Goal: Use online tool/utility

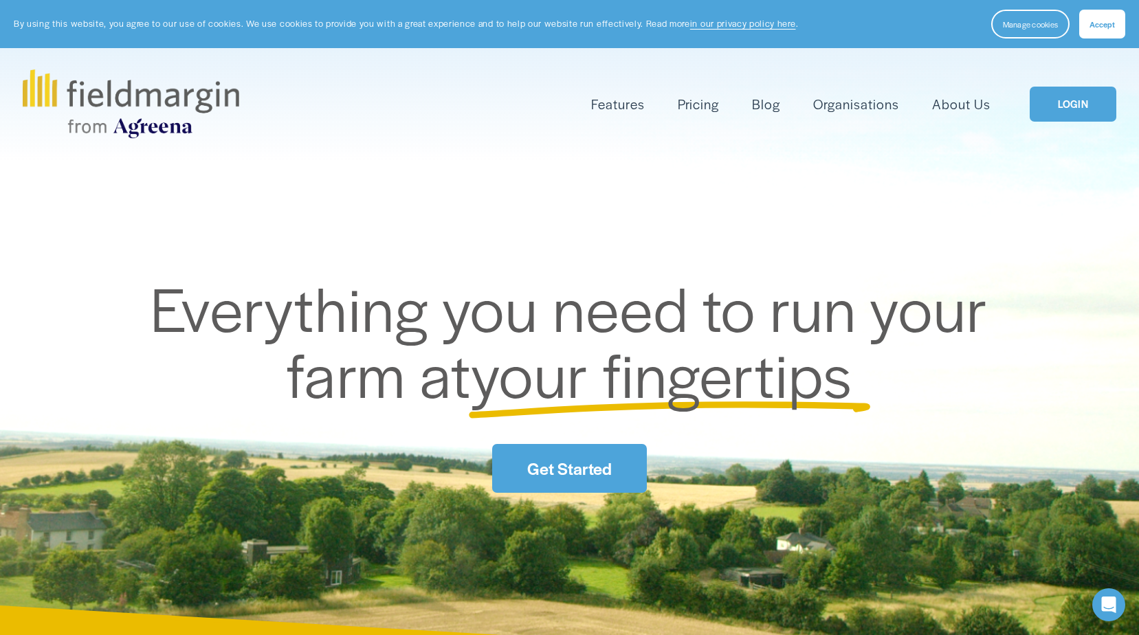
click at [604, 458] on link "Get Started" at bounding box center [569, 468] width 154 height 49
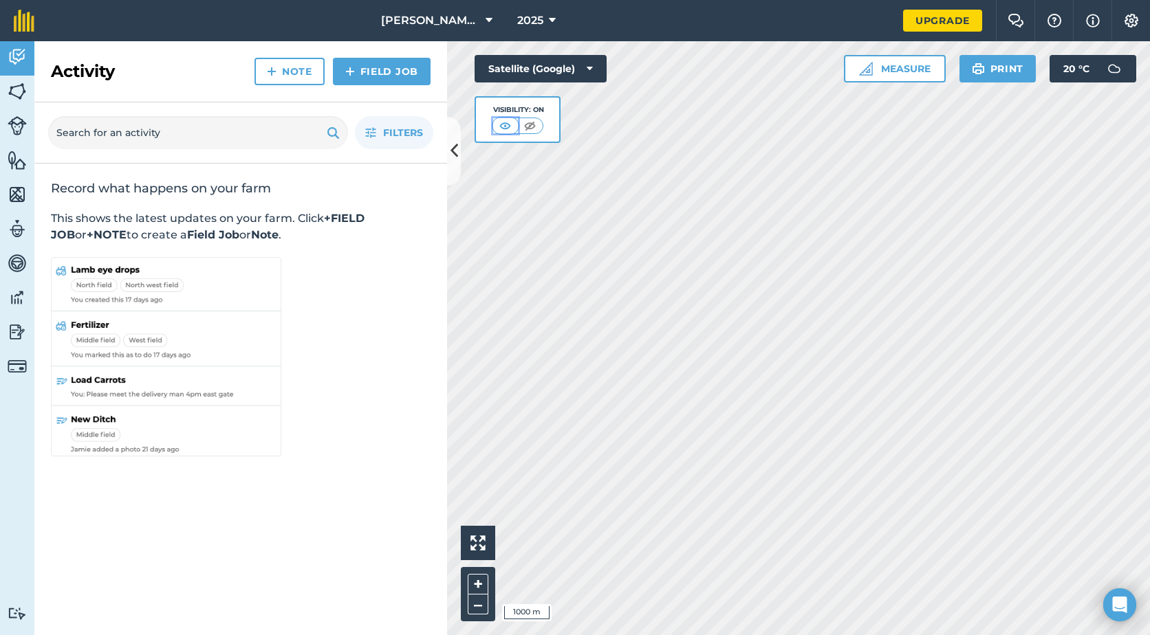
click at [501, 128] on img at bounding box center [504, 126] width 17 height 14
click at [529, 123] on img at bounding box center [529, 126] width 17 height 14
click at [514, 125] on img at bounding box center [505, 126] width 17 height 14
click at [1053, 635] on html "Latham Farms 2025 Upgrade Farm Chat Help Info Settings Map printing is not avai…" at bounding box center [575, 317] width 1150 height 635
click at [886, 64] on button "Measure" at bounding box center [895, 69] width 102 height 28
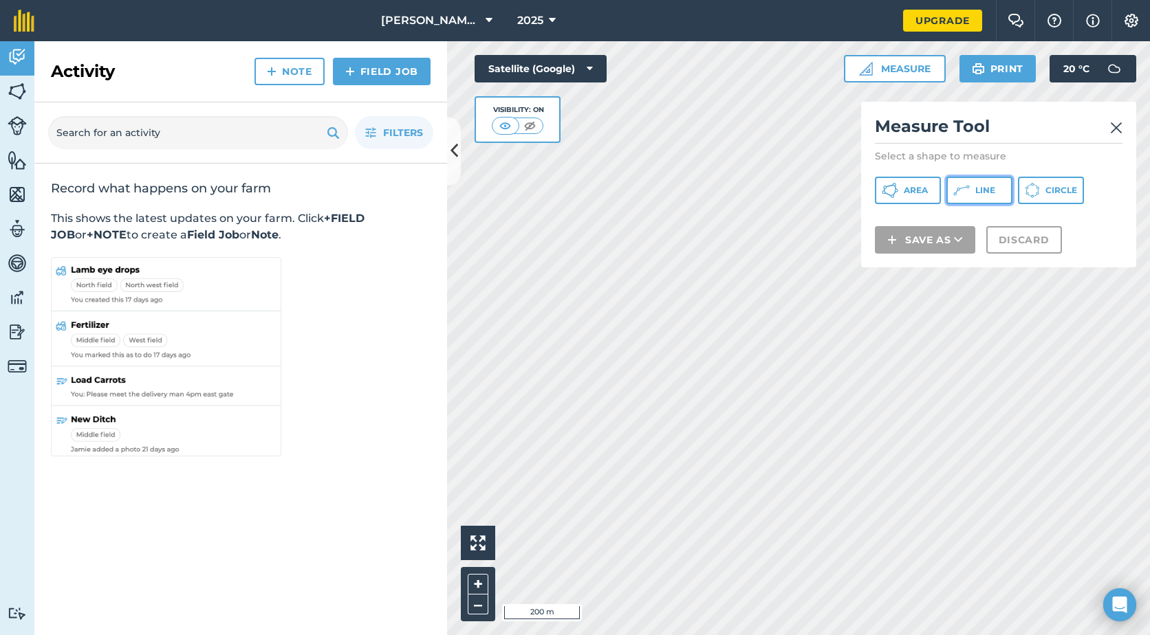
click at [963, 193] on icon at bounding box center [961, 190] width 17 height 17
click at [1117, 129] on img at bounding box center [1116, 128] width 12 height 17
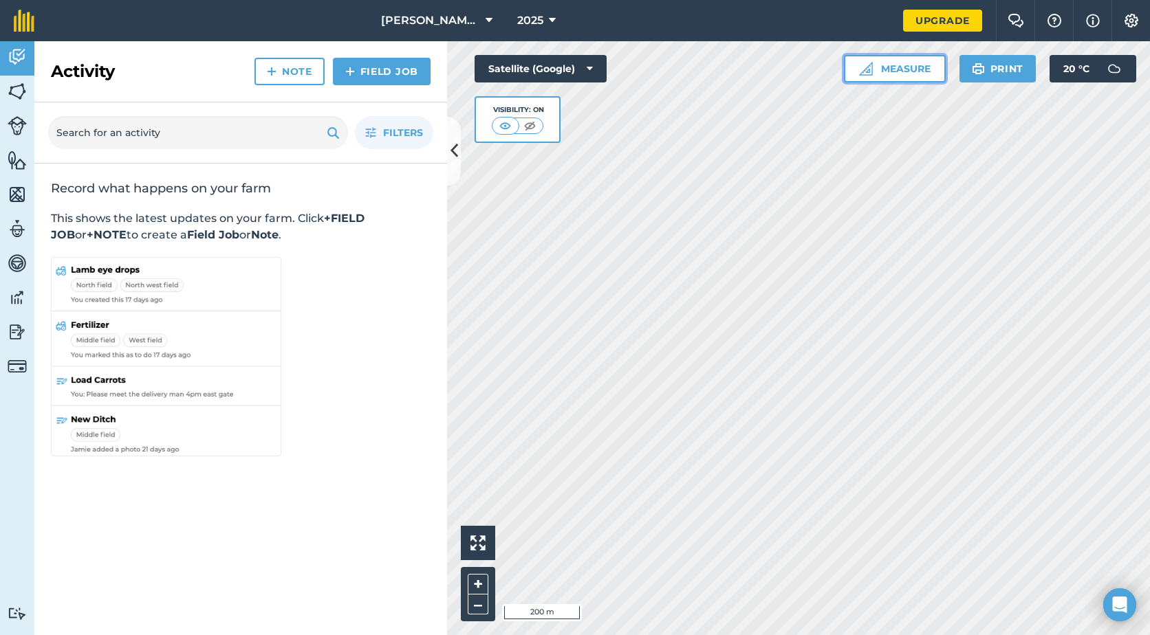
click at [909, 70] on button "Measure" at bounding box center [895, 69] width 102 height 28
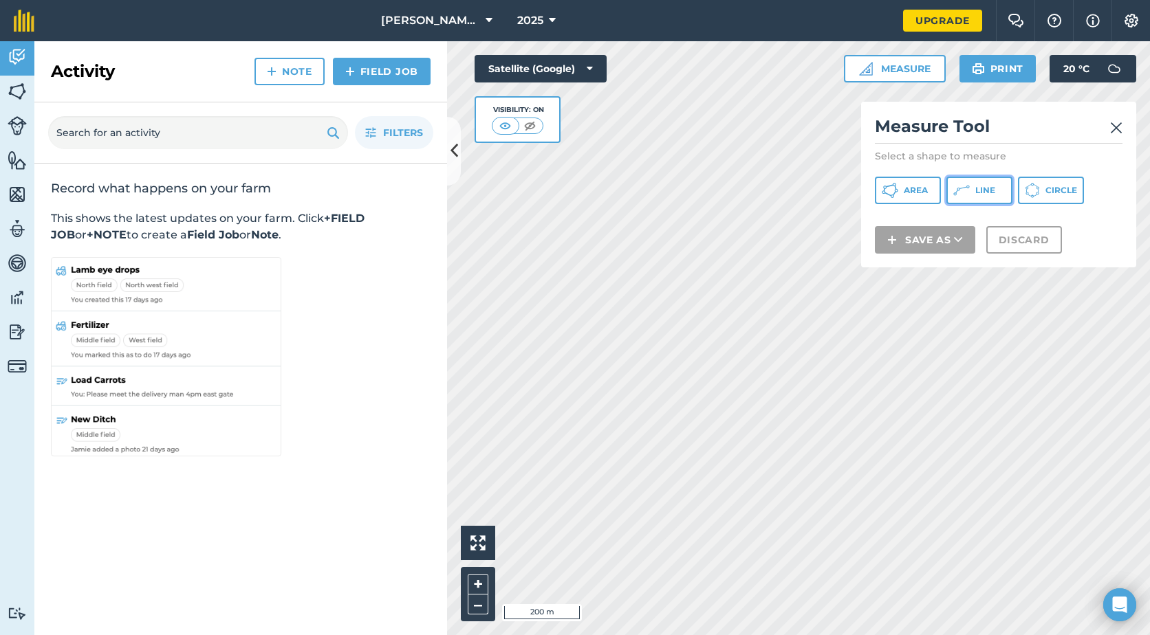
click at [953, 192] on icon at bounding box center [961, 190] width 17 height 17
click at [1115, 118] on link at bounding box center [1116, 127] width 12 height 22
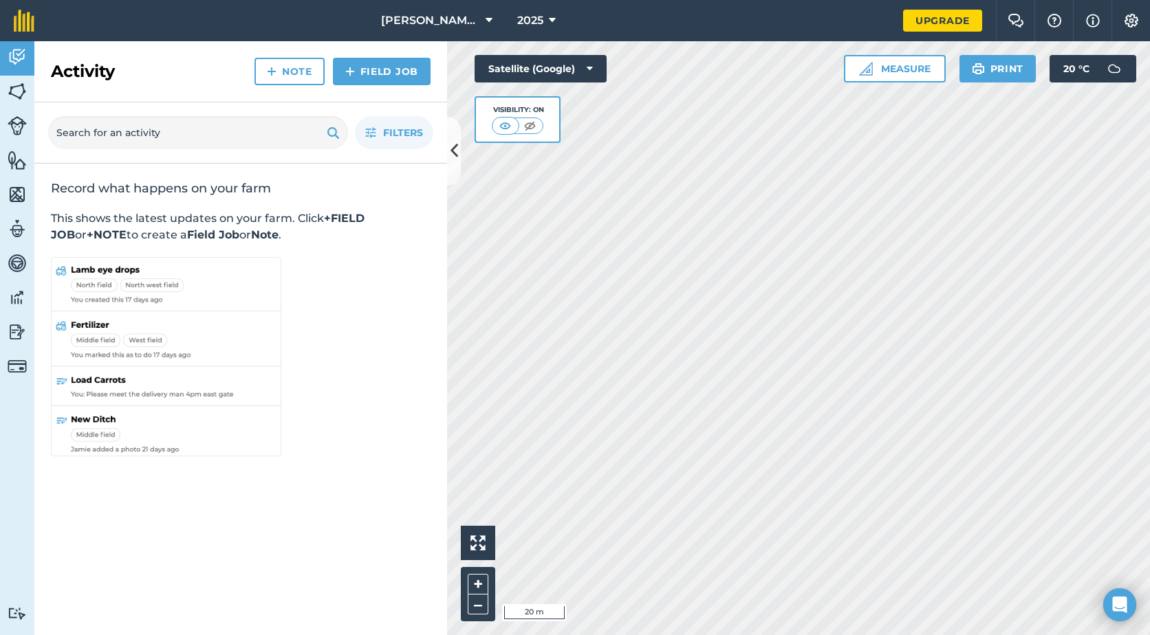
click at [677, 635] on html "Latham Farms 2025 Upgrade Farm Chat Help Info Settings Map printing is not avai…" at bounding box center [575, 317] width 1150 height 635
click at [737, 635] on html "Latham Farms 2025 Upgrade Farm Chat Help Info Settings Map printing is not avai…" at bounding box center [575, 317] width 1150 height 635
click at [703, 635] on html "Latham Farms 2025 Upgrade Farm Chat Help Info Settings Map printing is not avai…" at bounding box center [575, 317] width 1150 height 635
click at [745, 635] on html "Latham Farms 2025 Upgrade Farm Chat Help Info Settings Map printing is not avai…" at bounding box center [575, 317] width 1150 height 635
click at [1039, 635] on html "Latham Farms 2025 Upgrade Farm Chat Help Info Settings Map printing is not avai…" at bounding box center [575, 317] width 1150 height 635
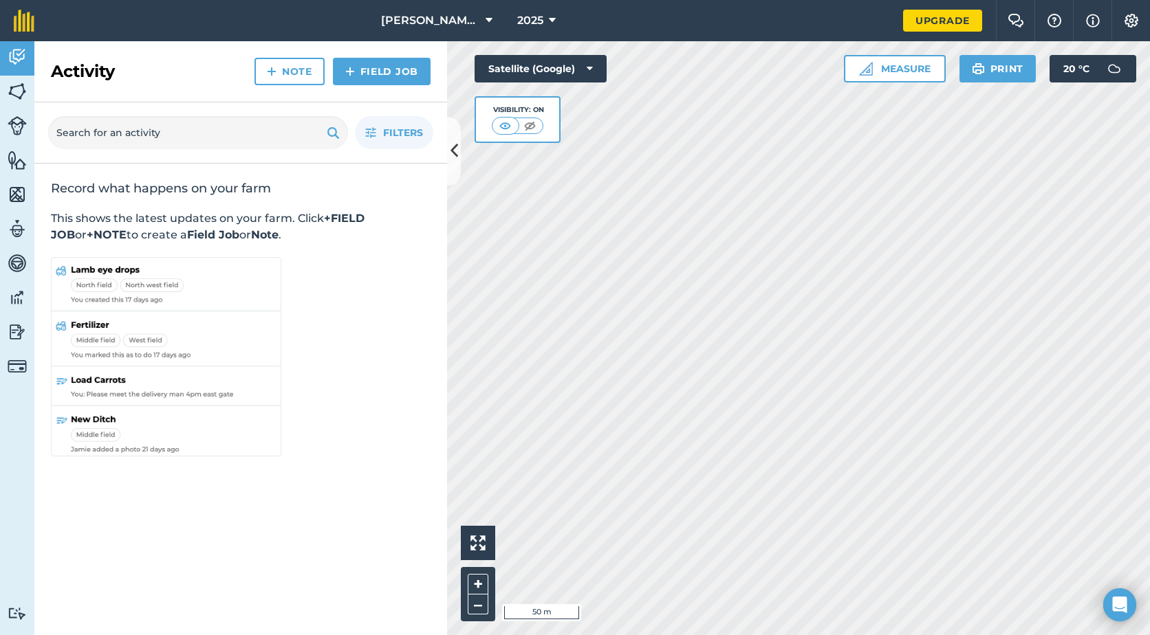
click at [978, 635] on html "Latham Farms 2025 Upgrade Farm Chat Help Info Settings Map printing is not avai…" at bounding box center [575, 317] width 1150 height 635
click at [1149, 635] on html "Latham Farms 2025 Upgrade Farm Chat Help Info Settings Map printing is not avai…" at bounding box center [575, 317] width 1150 height 635
click at [1111, 635] on html "Latham Farms 2025 Upgrade Farm Chat Help Info Settings Map printing is not avai…" at bounding box center [575, 317] width 1150 height 635
click at [1149, 635] on html "Latham Farms 2025 Upgrade Farm Chat Help Info Settings Map printing is not avai…" at bounding box center [575, 317] width 1150 height 635
click at [809, 635] on html "Latham Farms 2025 Upgrade Farm Chat Help Info Settings Map printing is not avai…" at bounding box center [575, 317] width 1150 height 635
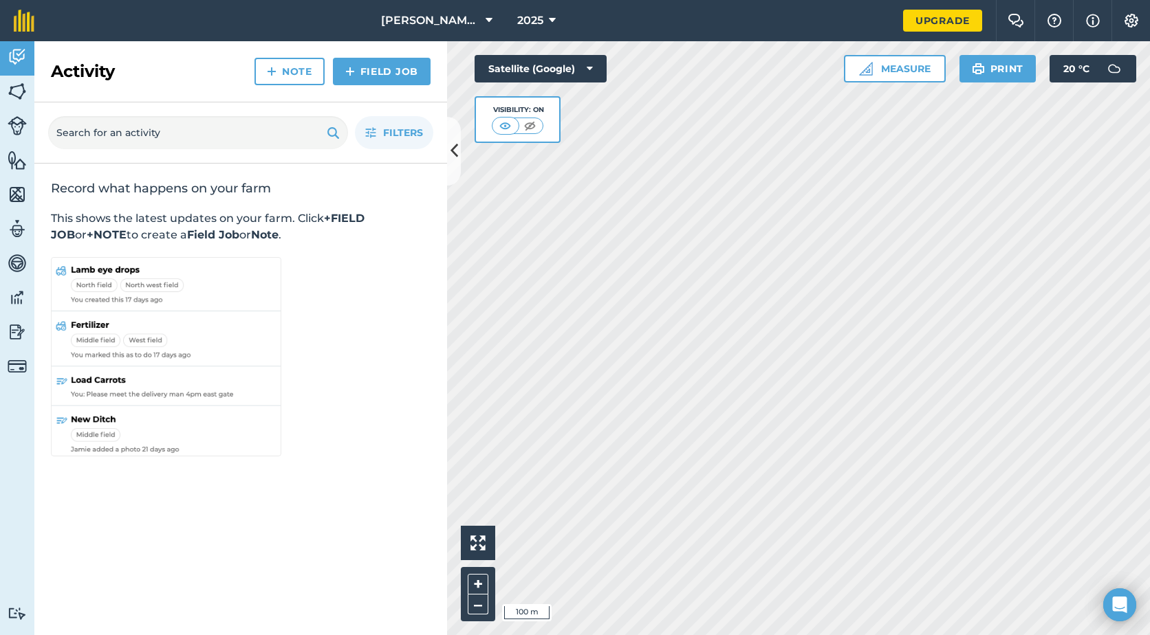
click at [625, 635] on html "Latham Farms 2025 Upgrade Farm Chat Help Info Settings Map printing is not avai…" at bounding box center [575, 317] width 1150 height 635
click at [690, 635] on html "Latham Farms 2025 Upgrade Farm Chat Help Info Settings Map printing is not avai…" at bounding box center [575, 317] width 1150 height 635
click at [688, 635] on html "Latham Farms 2025 Upgrade Farm Chat Help Info Settings Map printing is not avai…" at bounding box center [575, 317] width 1150 height 635
